Goal: Transaction & Acquisition: Purchase product/service

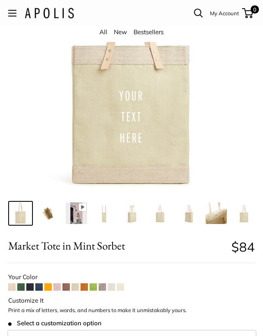
click at [47, 218] on img at bounding box center [48, 212] width 21 height 21
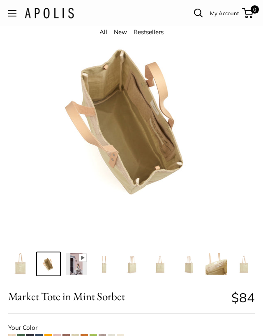
scroll to position [60, 0]
click at [98, 262] on img at bounding box center [104, 262] width 21 height 21
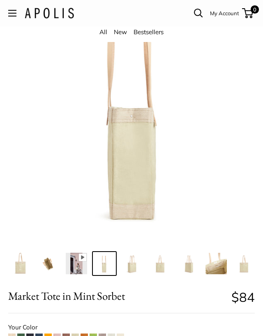
click at [132, 258] on img at bounding box center [132, 262] width 21 height 21
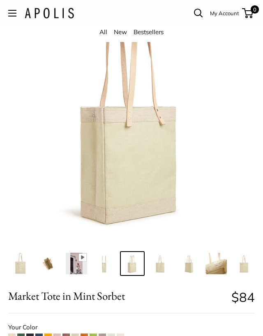
click at [160, 263] on img at bounding box center [160, 262] width 21 height 21
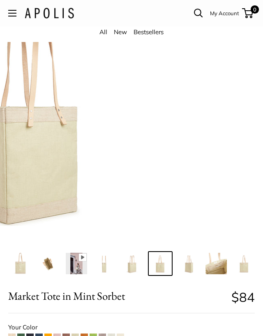
scroll to position [0, 2]
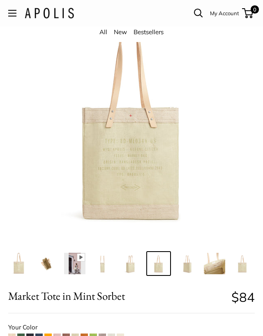
click at [182, 264] on img at bounding box center [186, 262] width 21 height 21
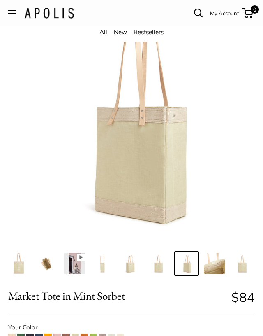
click at [217, 263] on img at bounding box center [214, 262] width 21 height 21
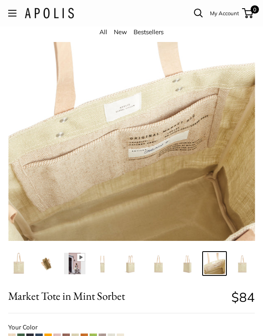
click at [246, 259] on img at bounding box center [242, 262] width 21 height 21
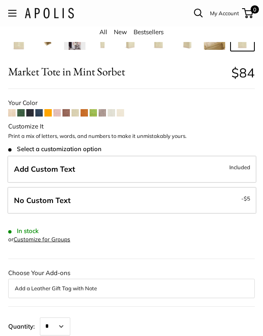
scroll to position [285, 0]
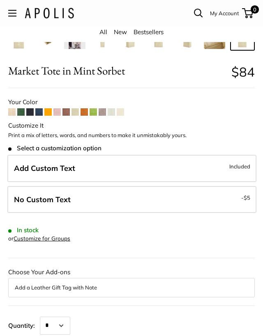
click at [74, 133] on p "Print a mix of letters, words, and numbers to make it unmistakably yours." at bounding box center [131, 135] width 247 height 8
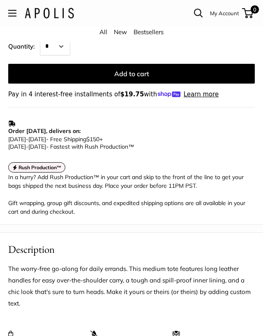
scroll to position [683, 0]
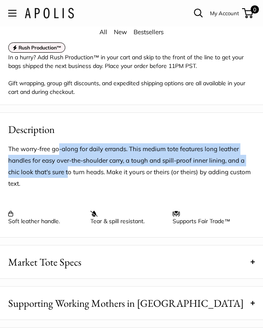
drag, startPoint x: 61, startPoint y: 151, endPoint x: 69, endPoint y: 170, distance: 20.2
click at [69, 170] on p "The worry-free go-along for daily errands. This medium tote features long leath…" at bounding box center [131, 166] width 247 height 46
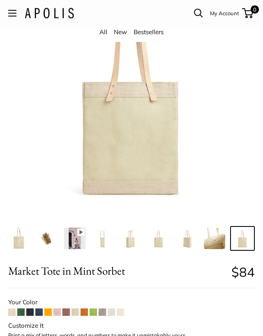
scroll to position [86, 0]
click at [35, 232] on link at bounding box center [47, 237] width 25 height 25
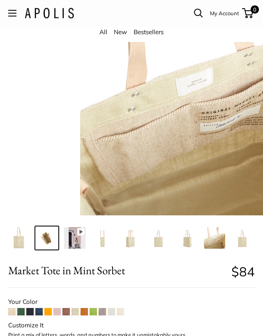
scroll to position [0, 0]
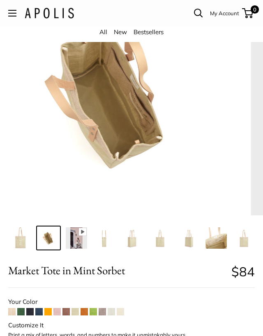
click at [23, 238] on img at bounding box center [20, 237] width 21 height 21
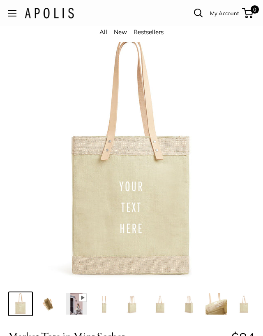
scroll to position [23, 0]
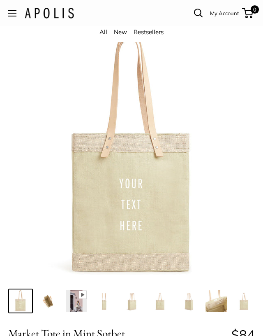
click at [106, 305] on img at bounding box center [104, 300] width 21 height 21
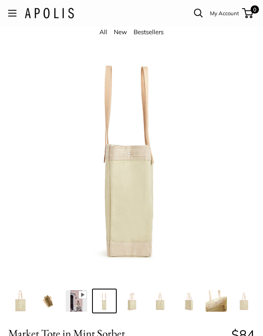
click at [127, 299] on img at bounding box center [132, 300] width 21 height 21
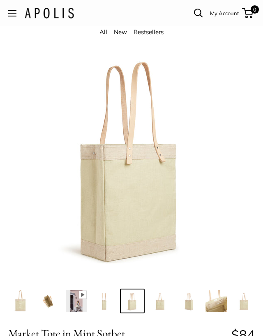
click at [162, 302] on img at bounding box center [160, 300] width 21 height 21
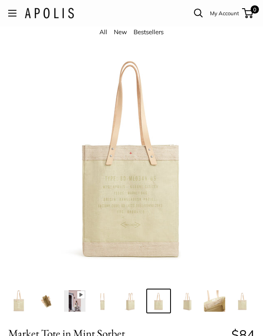
click at [183, 303] on img at bounding box center [186, 300] width 21 height 21
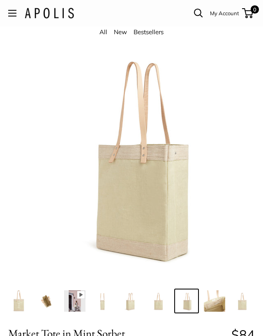
click at [213, 300] on img at bounding box center [214, 300] width 21 height 21
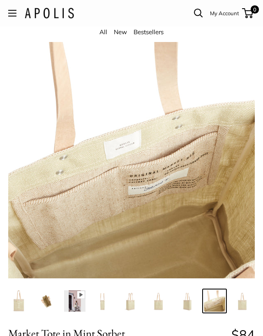
scroll to position [76, 0]
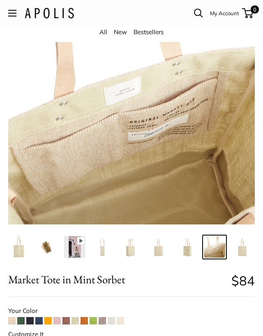
click at [129, 249] on img at bounding box center [130, 246] width 21 height 21
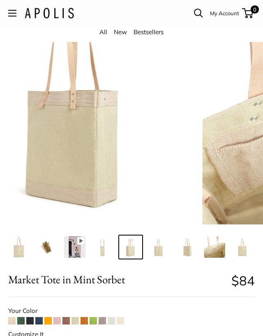
click at [129, 249] on img at bounding box center [130, 246] width 21 height 21
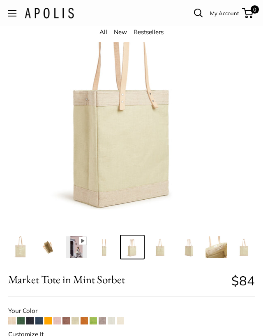
click at [104, 248] on img at bounding box center [104, 246] width 21 height 21
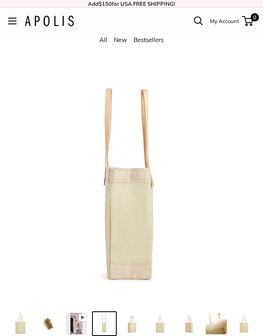
click at [51, 322] on img at bounding box center [48, 322] width 21 height 21
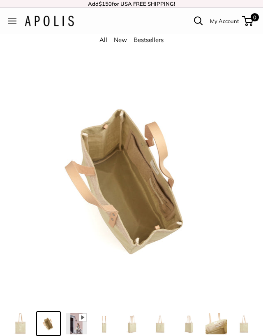
click at [37, 321] on link at bounding box center [48, 323] width 25 height 25
click at [30, 322] on img at bounding box center [20, 322] width 21 height 21
